Goal: Information Seeking & Learning: Learn about a topic

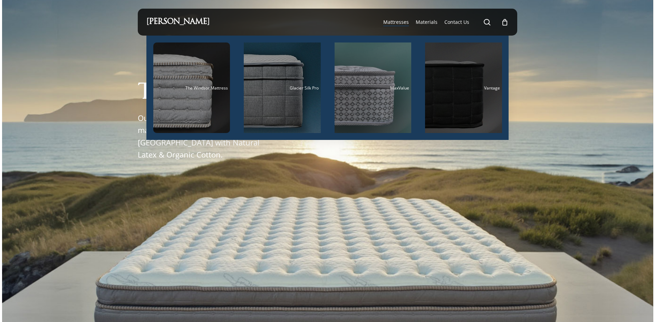
click at [454, 90] on div "Main Menu" at bounding box center [463, 87] width 77 height 90
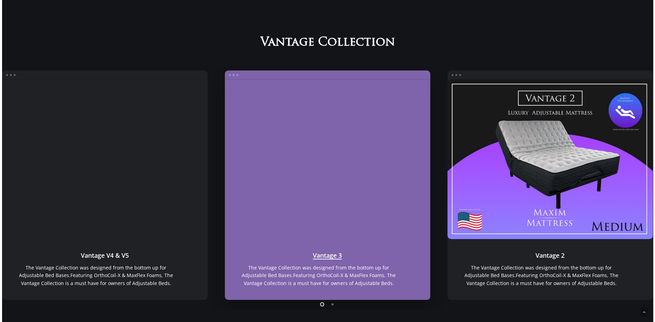
scroll to position [580, 0]
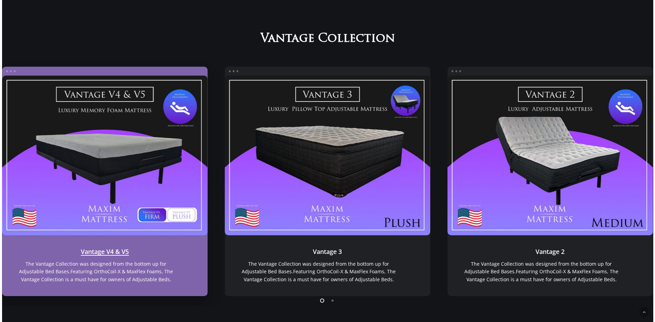
click at [169, 171] on link "Vantage V4 & V5" at bounding box center [105, 156] width 206 height 160
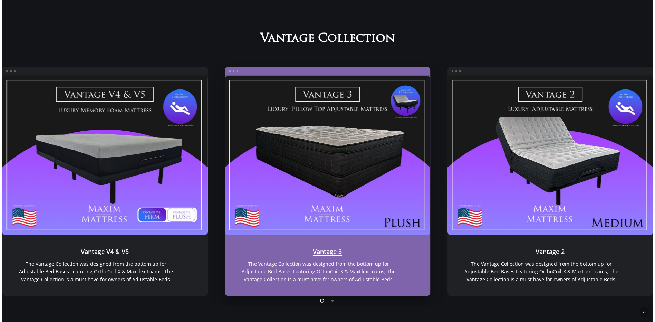
click at [290, 137] on link "Vantage 3" at bounding box center [328, 156] width 206 height 160
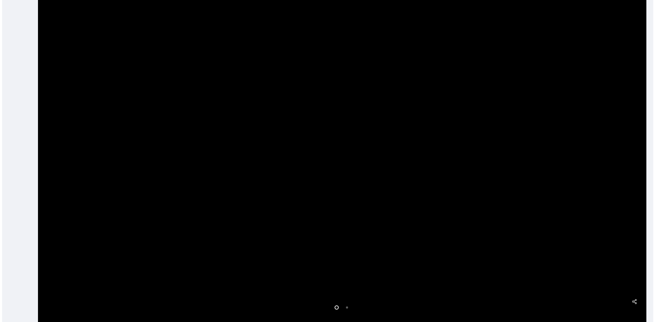
scroll to position [242, 0]
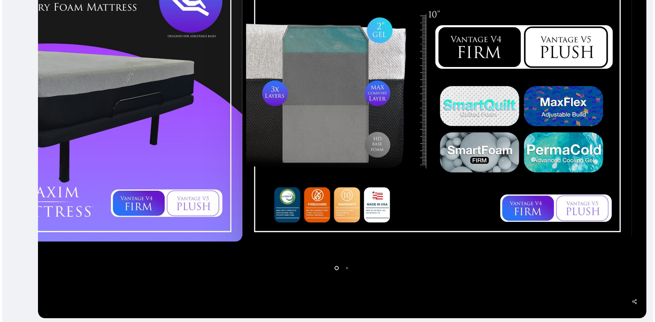
click at [344, 137] on div at bounding box center [439, 91] width 390 height 305
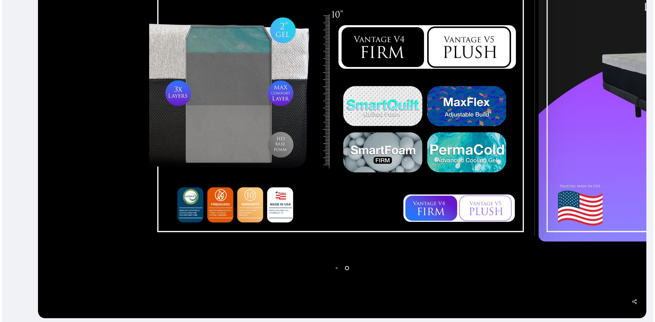
click at [293, 297] on div at bounding box center [342, 92] width 609 height 452
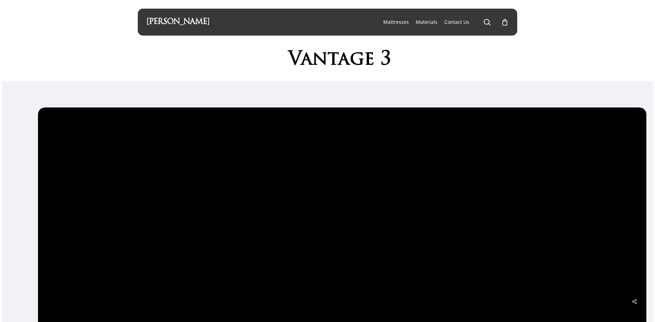
scroll to position [173, 0]
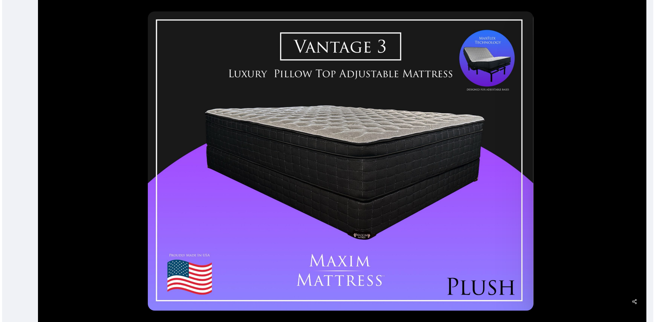
click at [257, 164] on div at bounding box center [341, 160] width 390 height 305
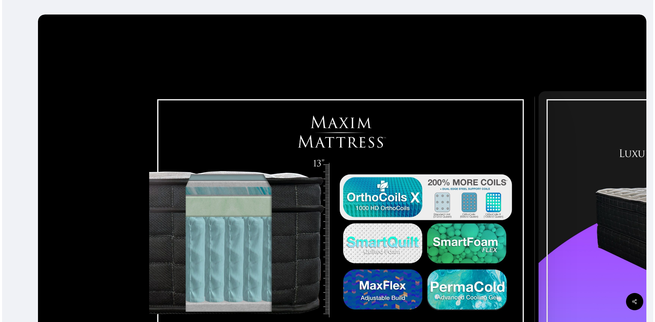
scroll to position [0, 0]
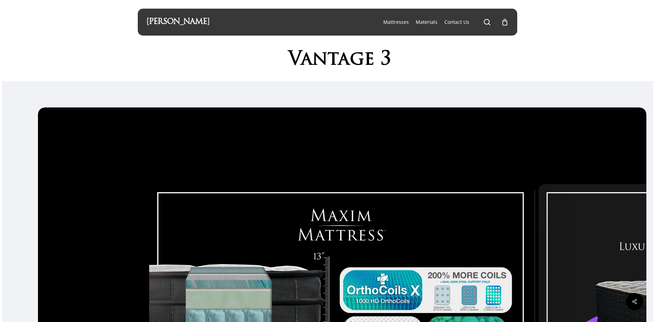
click at [429, 22] on span "Materials" at bounding box center [427, 22] width 22 height 7
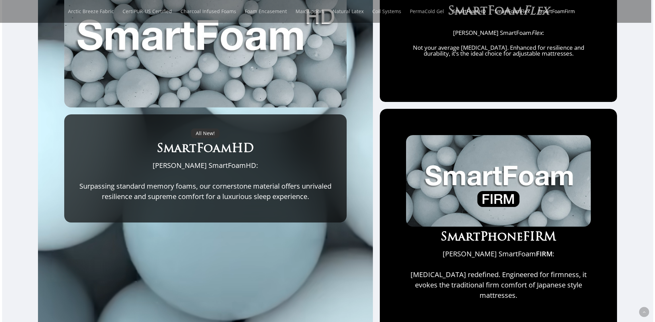
scroll to position [553, 0]
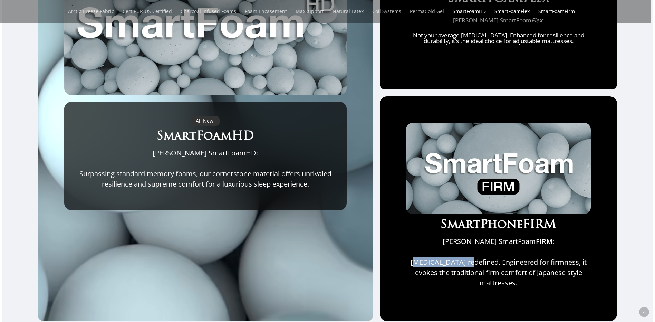
drag, startPoint x: 421, startPoint y: 269, endPoint x: 478, endPoint y: 269, distance: 57.7
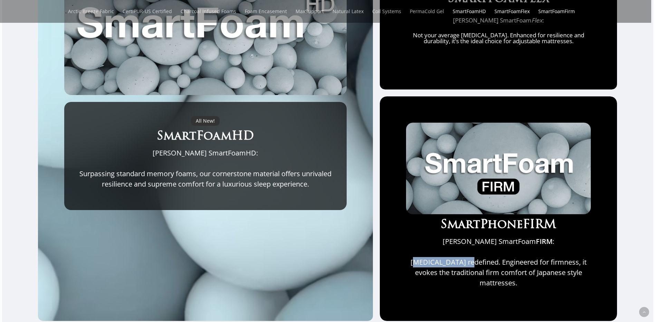
click at [478, 269] on p "Memory foam redefined. Engineered for firmness, it evokes the traditional firm …" at bounding box center [498, 272] width 185 height 31
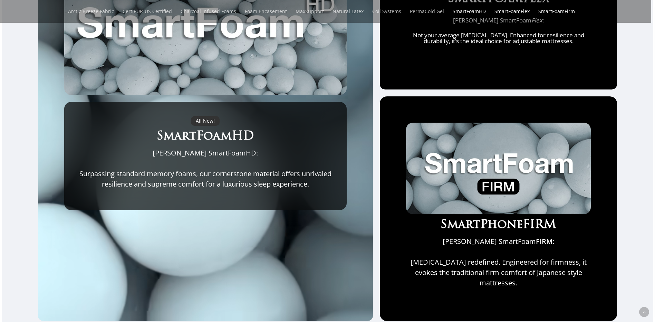
drag, startPoint x: 478, startPoint y: 269, endPoint x: 441, endPoint y: 273, distance: 37.2
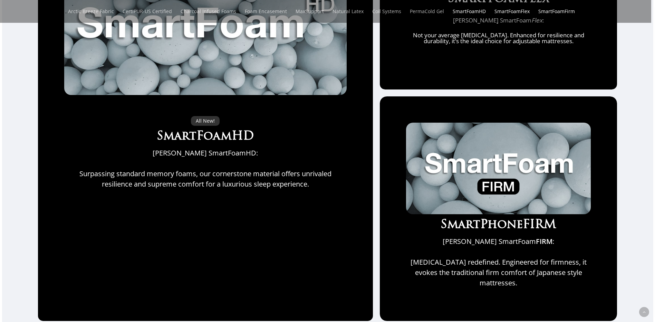
click at [441, 273] on p "[MEDICAL_DATA] redefined. Engineered for firmness, it evokes the traditional fi…" at bounding box center [498, 272] width 185 height 31
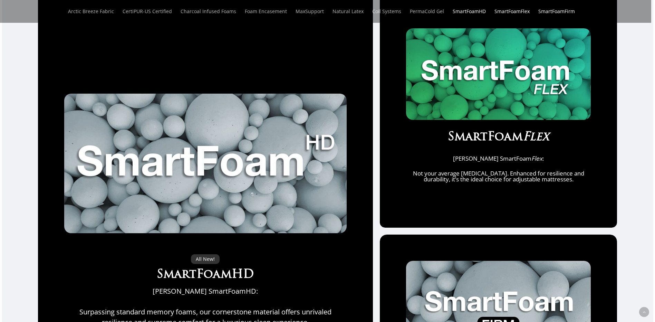
scroll to position [380, 0]
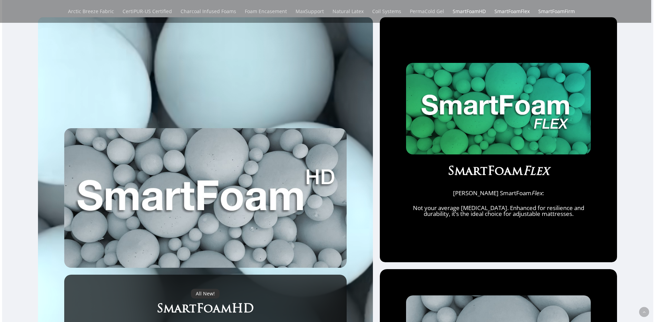
click at [633, 192] on div "All New! SmartFoamHD Maxim Mattress SmartFoamHD: Surpassing standard memory foa…" at bounding box center [327, 255] width 651 height 477
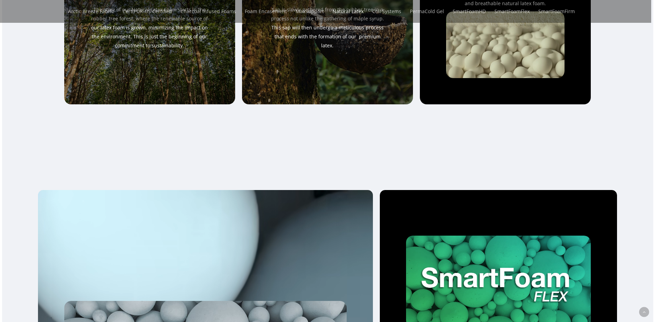
scroll to position [0, 0]
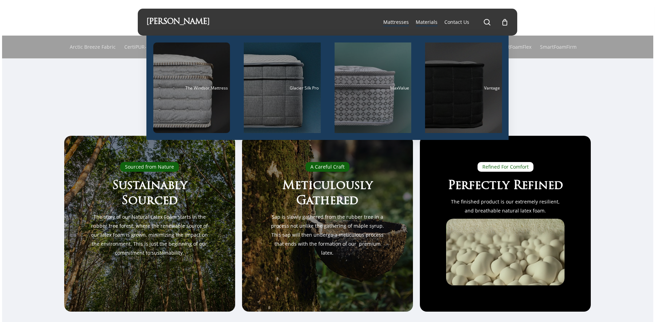
click at [460, 89] on div "Vantage" at bounding box center [463, 88] width 73 height 4
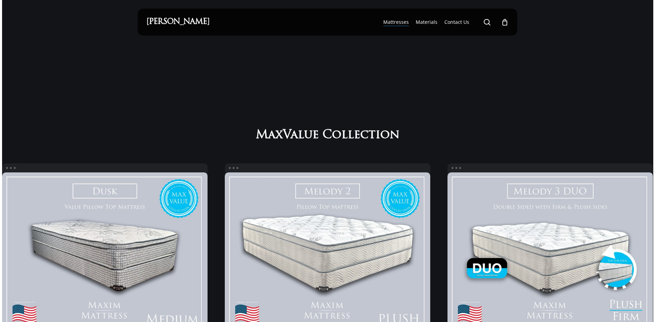
scroll to position [476, 0]
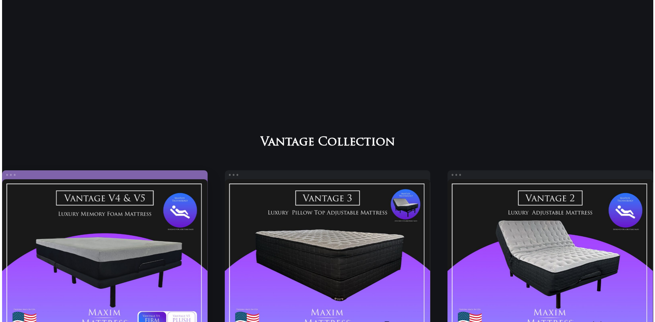
click at [130, 182] on link "Vantage V4 & V5" at bounding box center [105, 259] width 206 height 160
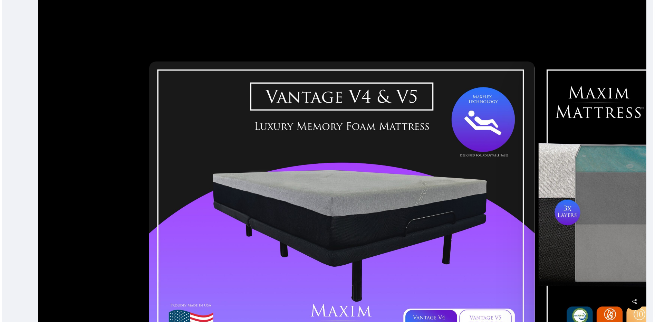
scroll to position [276, 0]
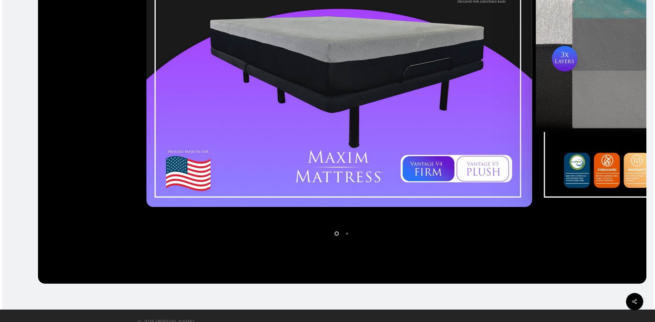
click at [373, 119] on div at bounding box center [340, 57] width 390 height 305
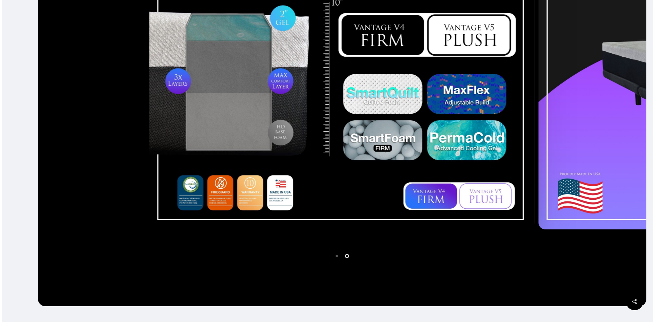
scroll to position [242, 0]
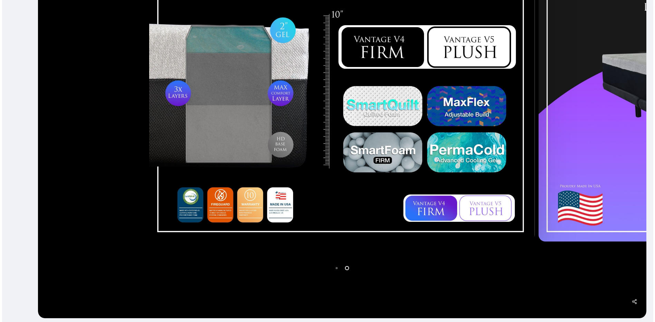
click at [354, 222] on div at bounding box center [342, 91] width 390 height 305
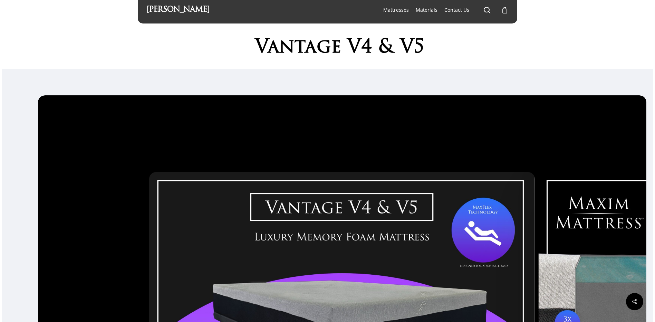
scroll to position [0, 0]
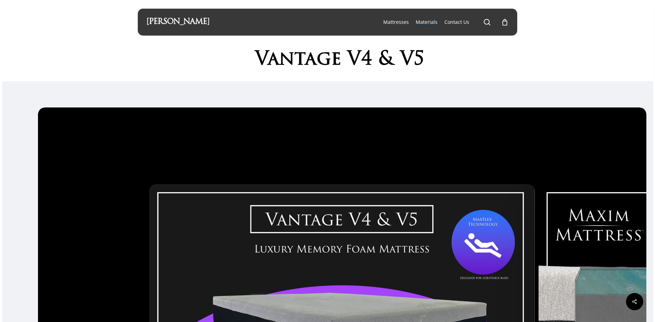
click at [430, 22] on span "Materials" at bounding box center [427, 22] width 22 height 7
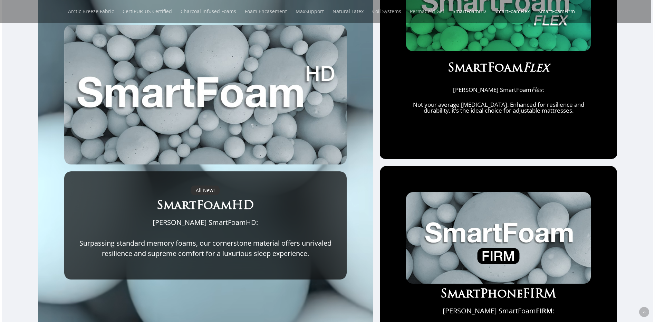
scroll to position [484, 0]
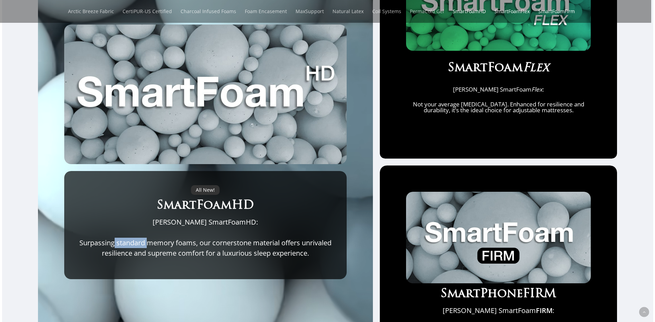
drag, startPoint x: 112, startPoint y: 247, endPoint x: 146, endPoint y: 248, distance: 34.6
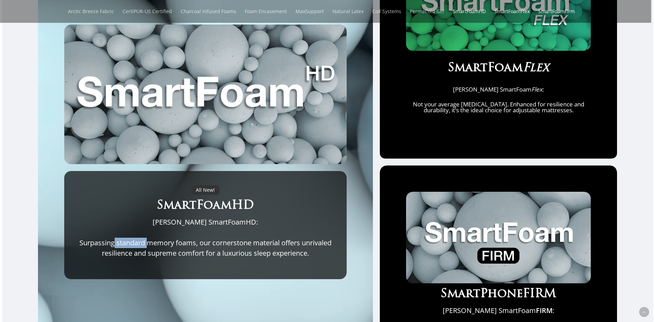
click at [146, 248] on p "Surpassing standard memory foams, our cornerstone material offers unrivaled res…" at bounding box center [205, 248] width 255 height 21
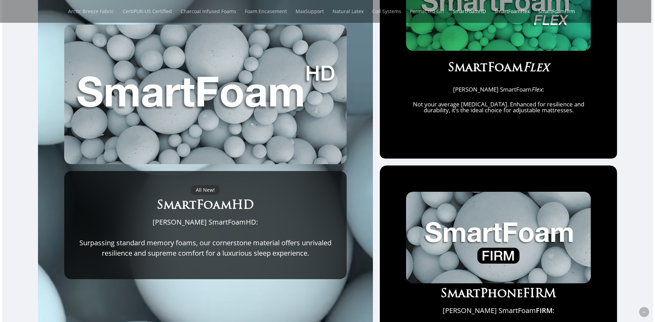
drag, startPoint x: 146, startPoint y: 248, endPoint x: 138, endPoint y: 256, distance: 11.5
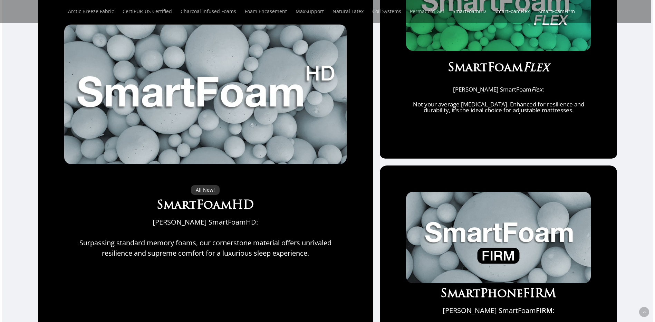
click at [138, 256] on p "Surpassing standard memory foams, our cornerstone material offers unrivaled res…" at bounding box center [205, 248] width 255 height 21
drag, startPoint x: 142, startPoint y: 246, endPoint x: 115, endPoint y: 249, distance: 27.2
click at [115, 249] on p "Surpassing standard memory foams, our cornerstone material offers unrivaled res…" at bounding box center [205, 248] width 255 height 21
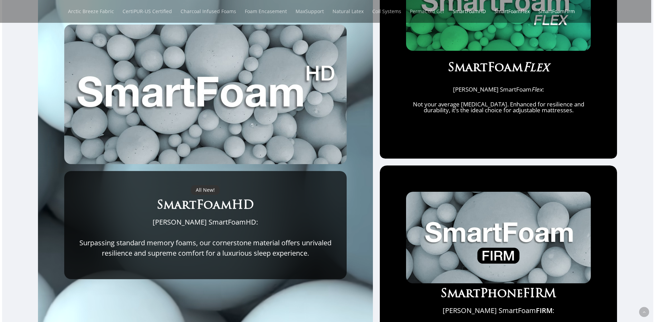
click at [513, 91] on p "Maxim Mattress SmartFoam Flex :" at bounding box center [498, 93] width 185 height 15
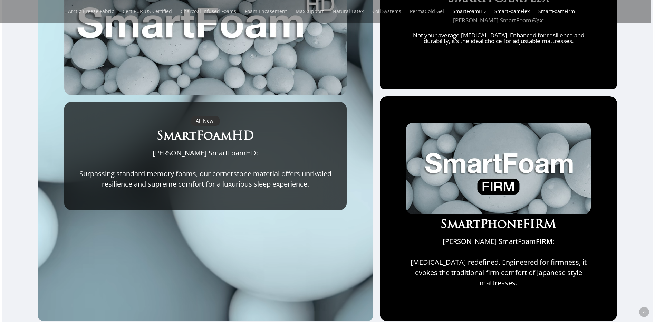
scroll to position [587, 0]
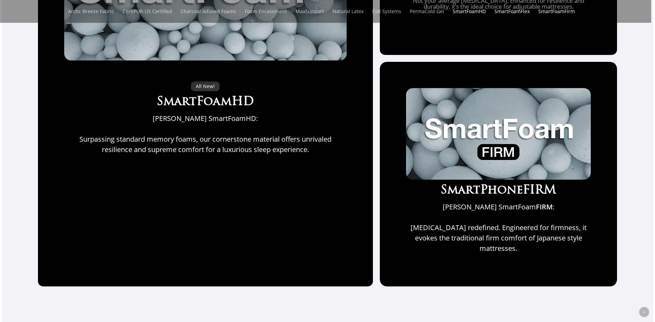
click at [644, 194] on div "All New! SmartFoamHD Maxim Mattress SmartFoamHD: Surpassing standard memory foa…" at bounding box center [327, 48] width 651 height 477
